Goal: Task Accomplishment & Management: Use online tool/utility

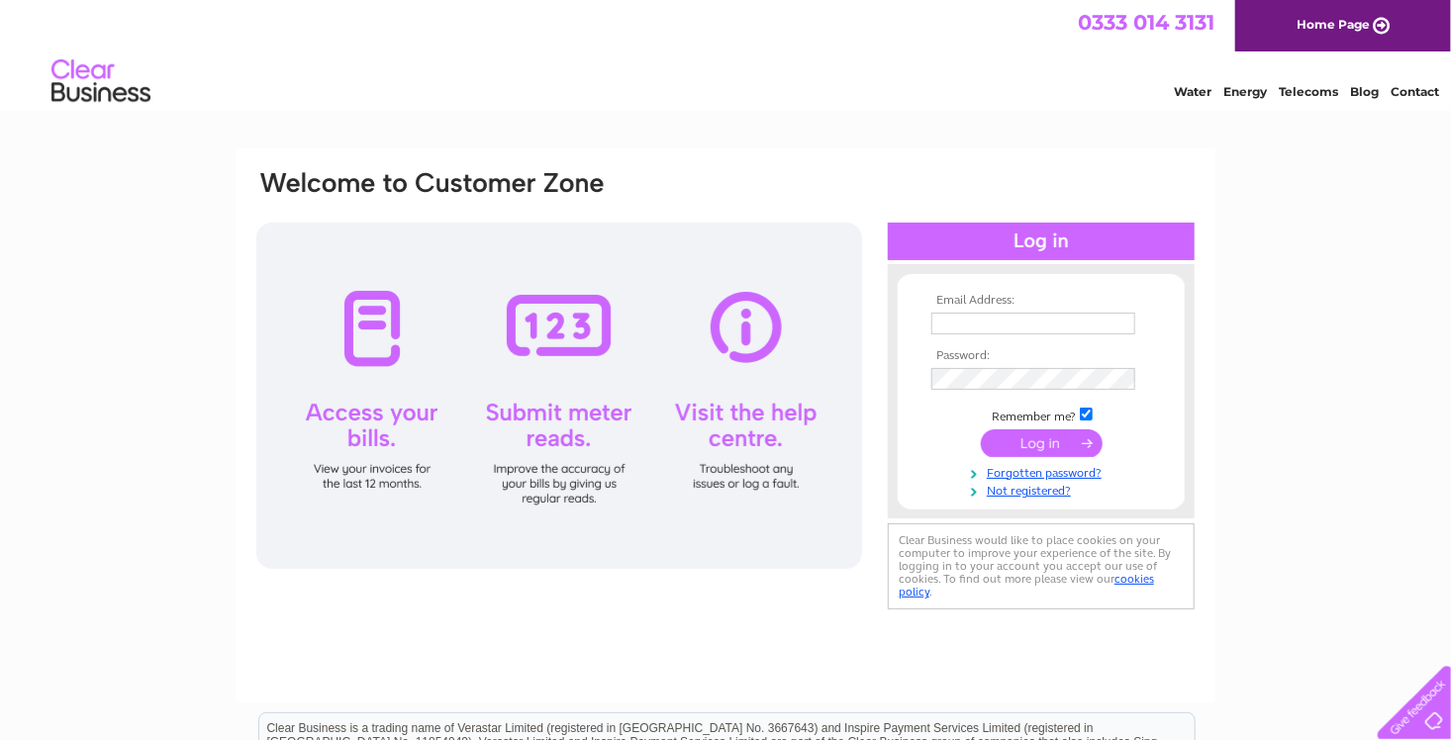
click at [1085, 412] on input "checkbox" at bounding box center [1086, 414] width 13 height 13
checkbox input "false"
click at [941, 327] on input "text" at bounding box center [1034, 325] width 206 height 24
type input "ardrossanunionistclub@gmail.com"
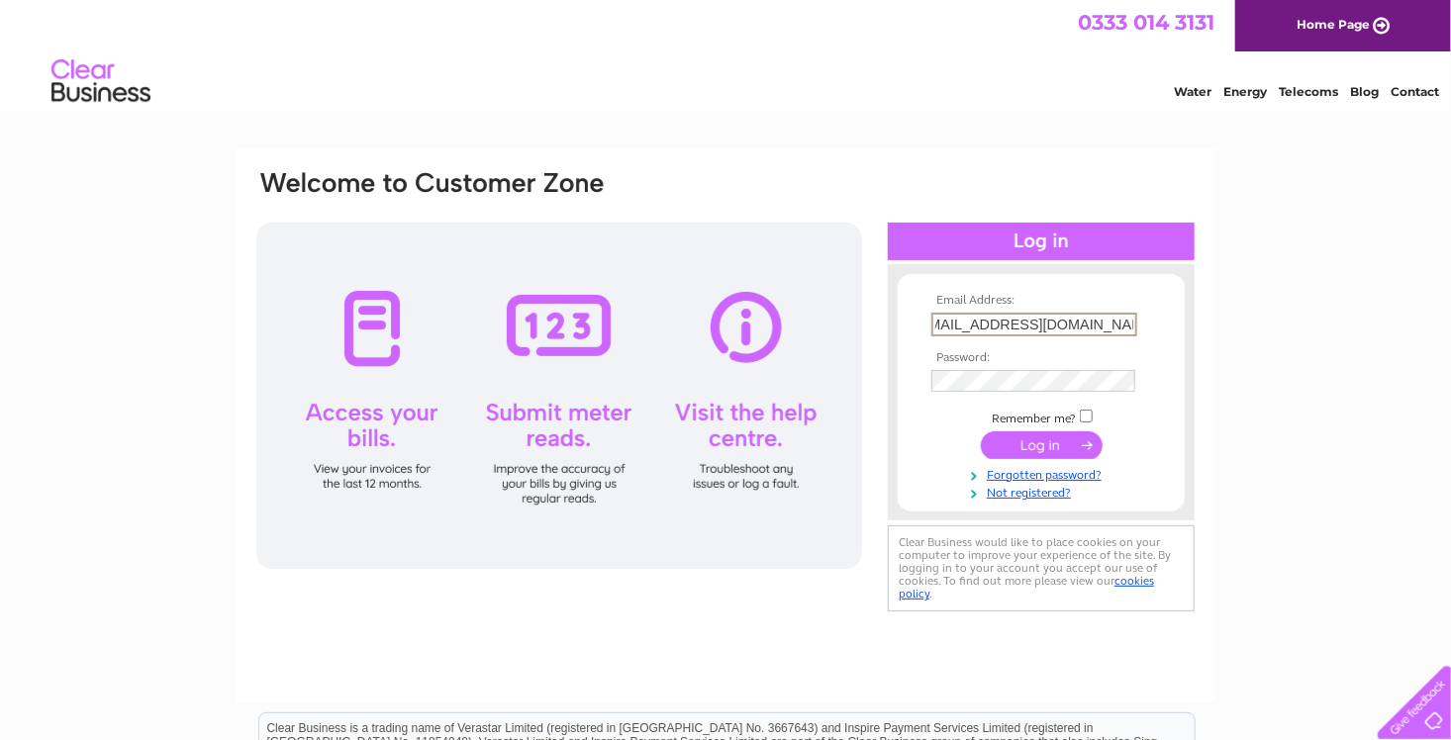
scroll to position [0, 0]
click at [1042, 448] on input "submit" at bounding box center [1042, 444] width 122 height 28
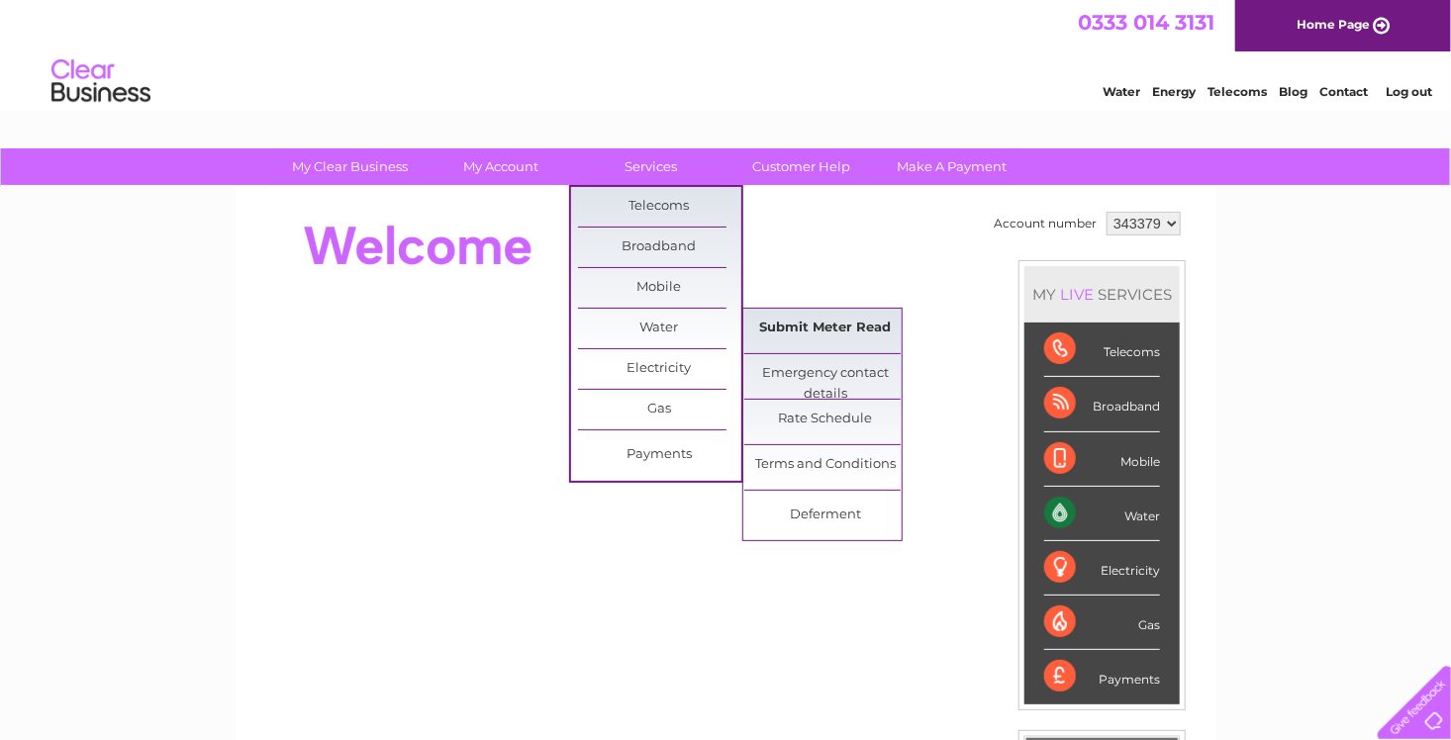
click at [823, 321] on link "Submit Meter Read" at bounding box center [825, 329] width 163 height 40
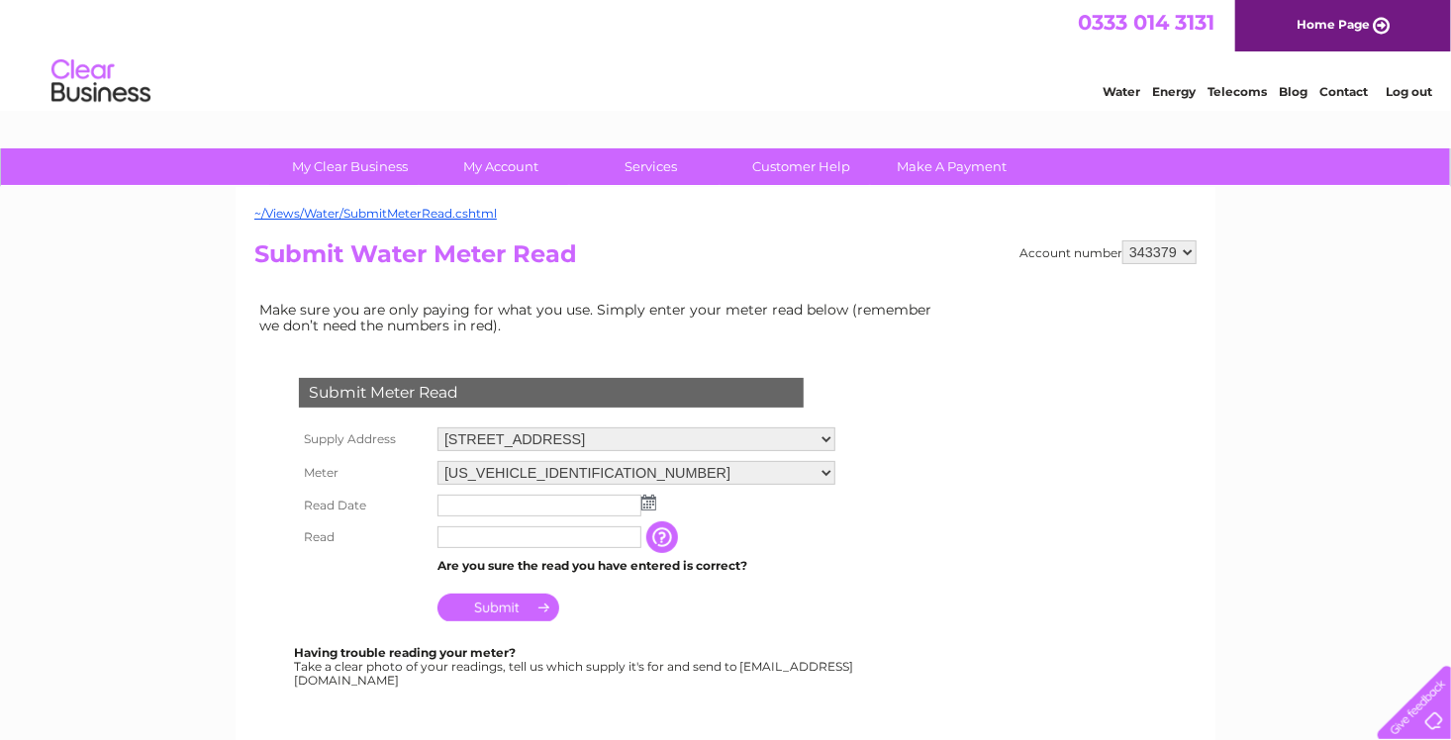
click at [648, 505] on img at bounding box center [648, 503] width 15 height 16
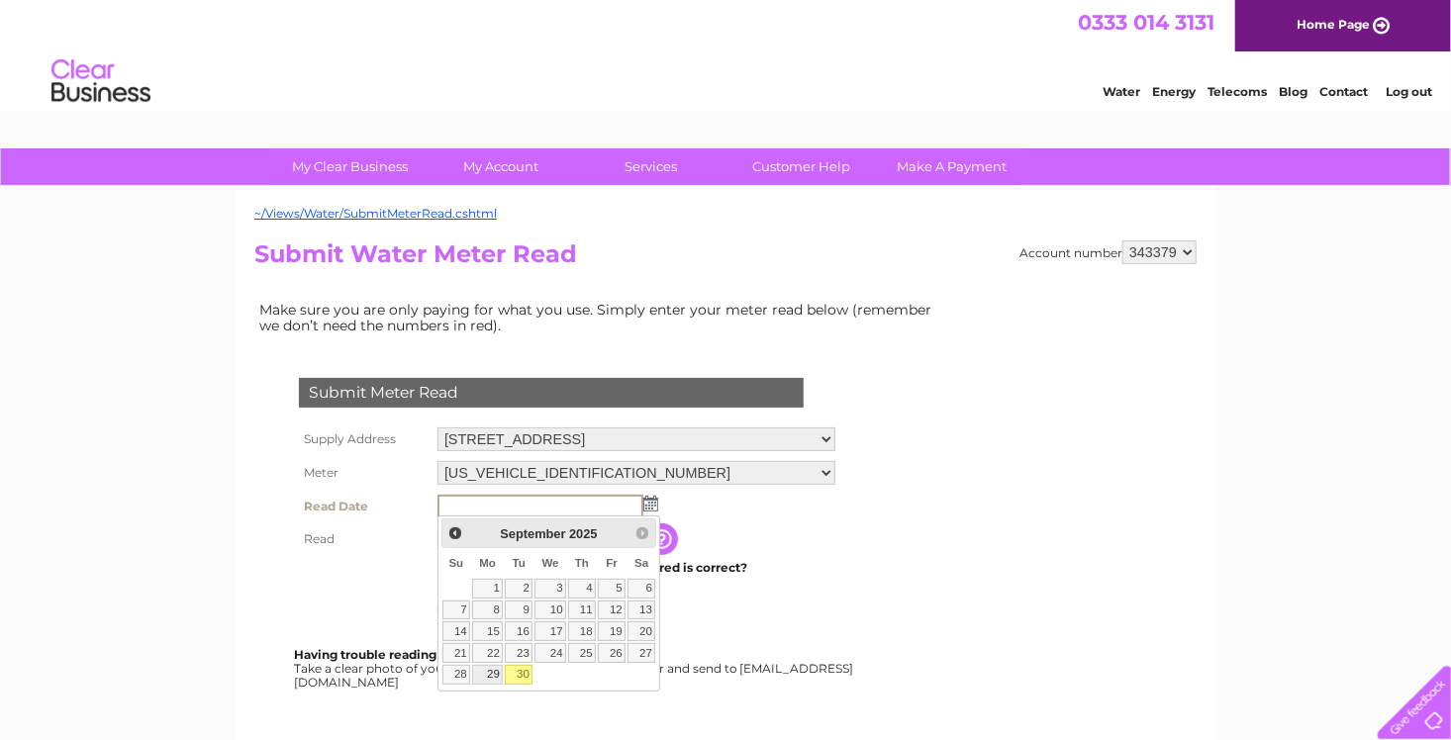
click at [494, 673] on link "29" at bounding box center [487, 675] width 31 height 20
type input "2025/09/29"
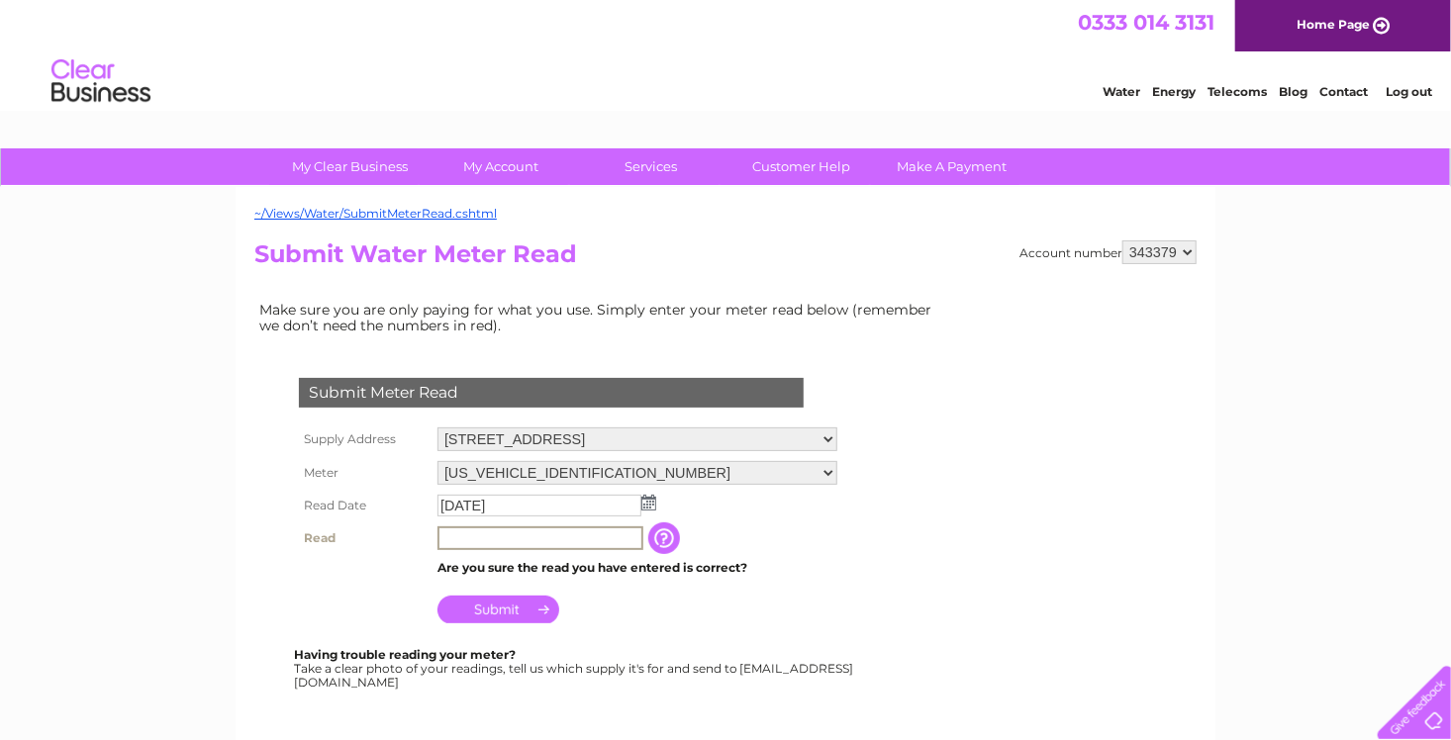
click at [447, 537] on input "text" at bounding box center [541, 539] width 206 height 24
type input "107"
click at [743, 620] on td "Submit" at bounding box center [637, 603] width 408 height 48
click at [502, 607] on input "Submit" at bounding box center [499, 608] width 122 height 28
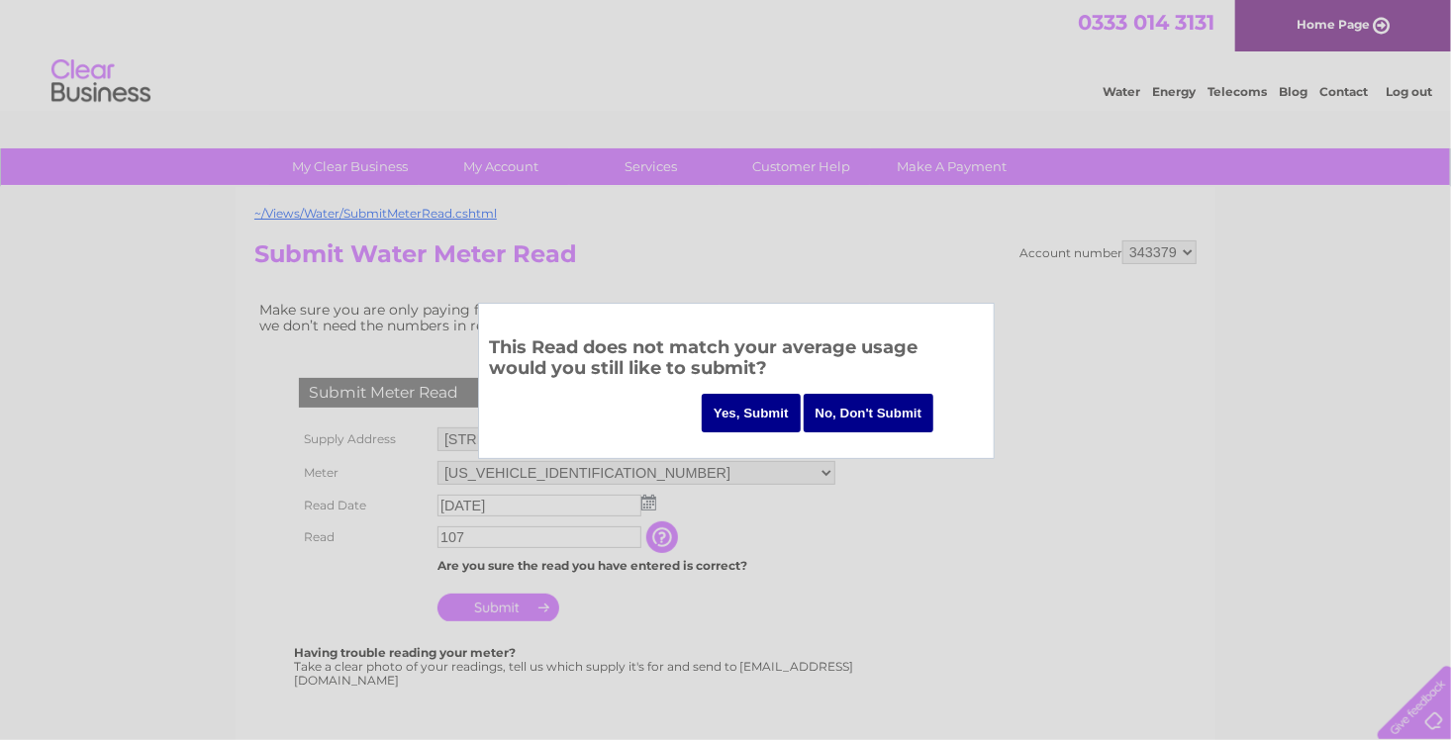
click at [741, 411] on input "Yes, Submit" at bounding box center [751, 413] width 99 height 39
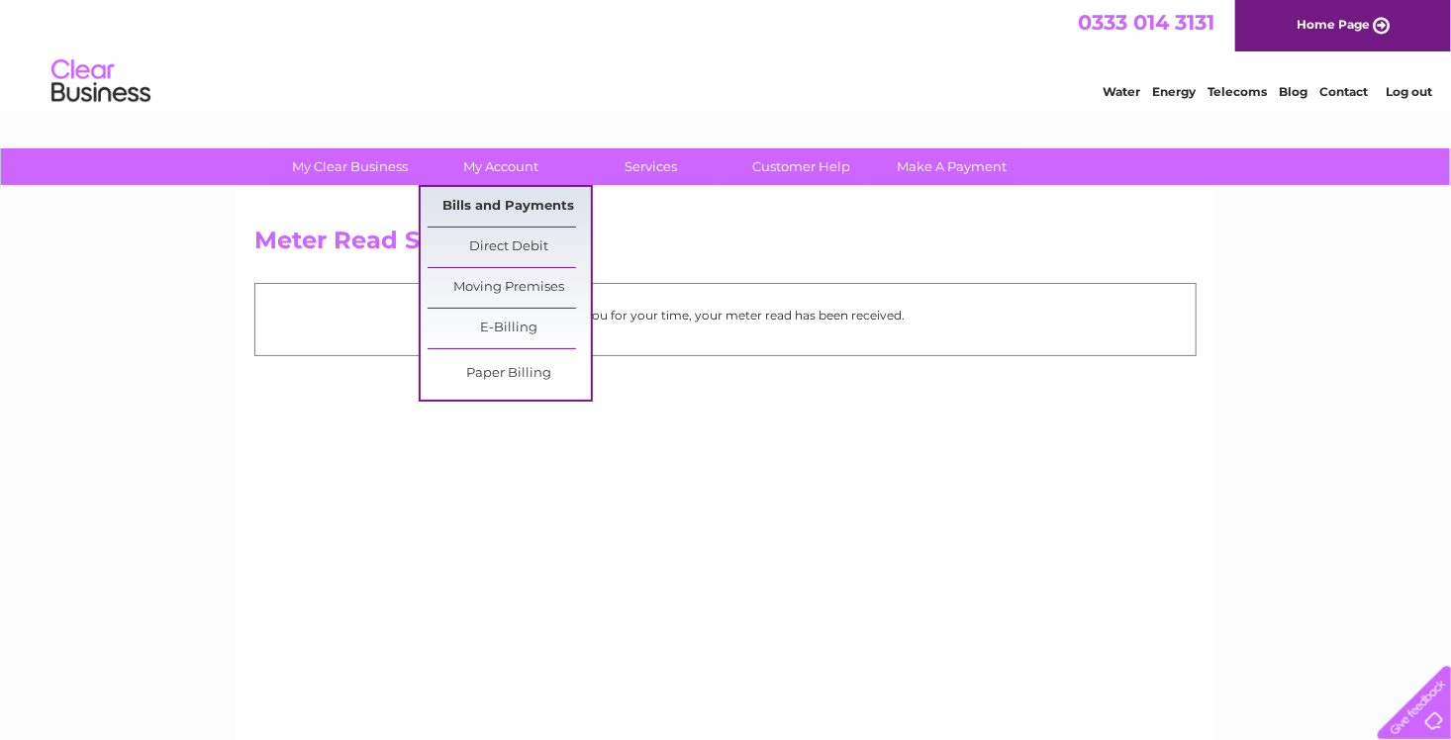
click at [498, 198] on link "Bills and Payments" at bounding box center [509, 207] width 163 height 40
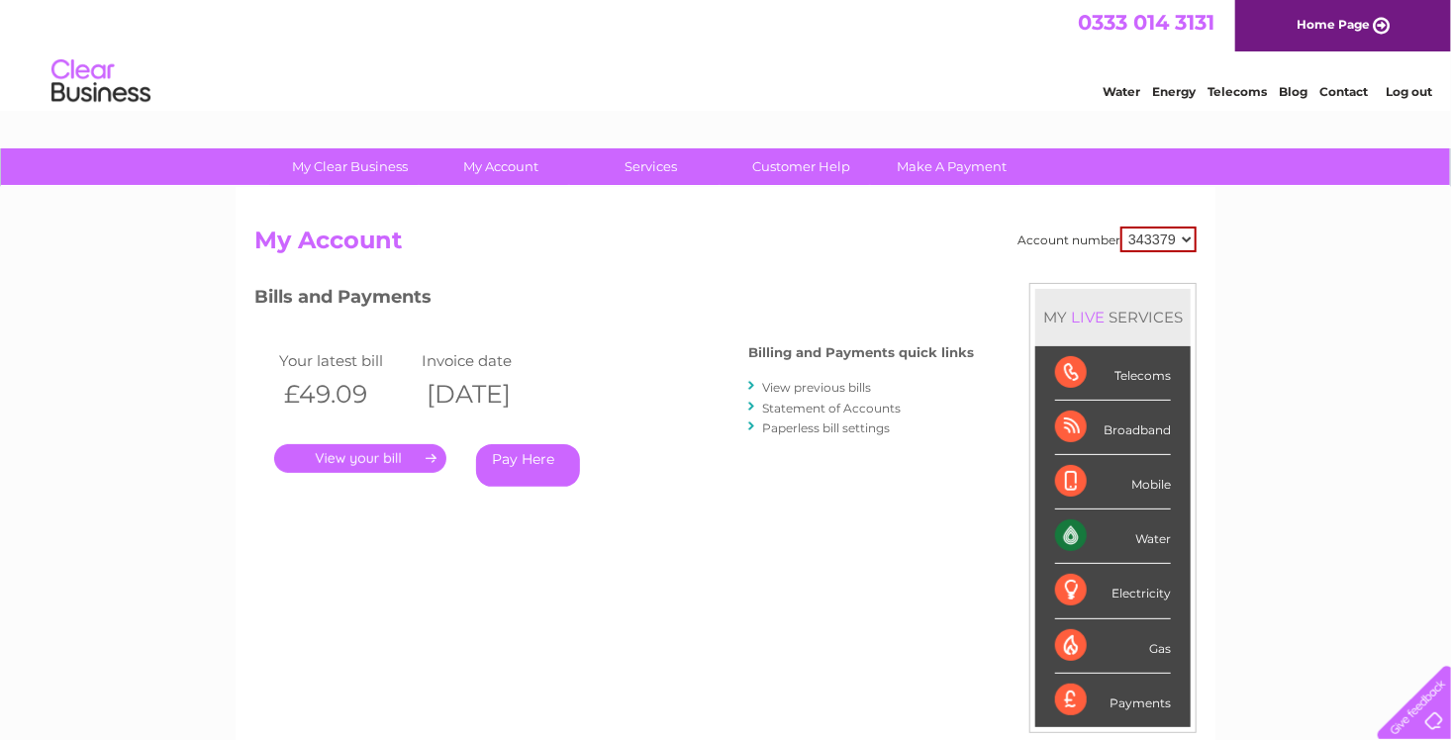
click at [705, 252] on h2 "My Account" at bounding box center [725, 246] width 942 height 38
click at [1279, 21] on link "Home Page" at bounding box center [1343, 25] width 216 height 51
